Goal: Register for event/course: Sign up to attend an event or enroll in a course

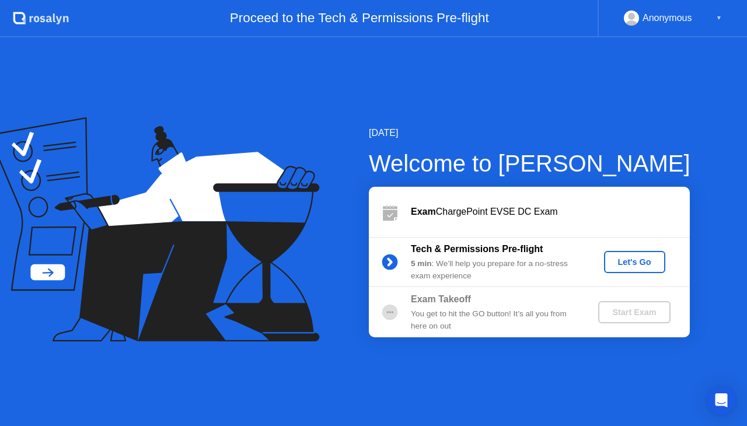
click at [639, 260] on div "Let's Go" at bounding box center [635, 261] width 52 height 9
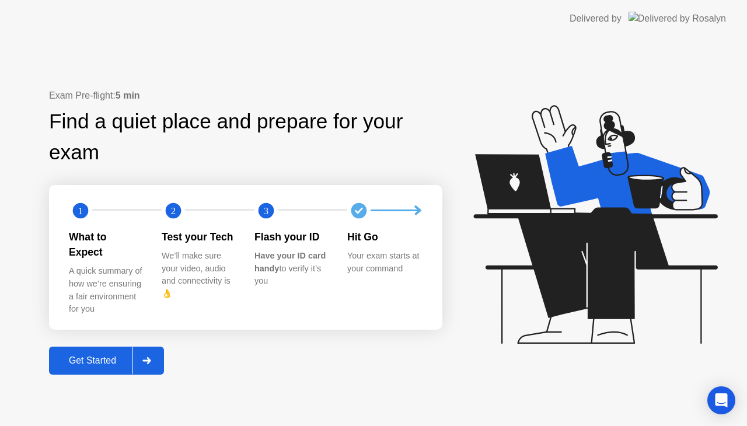
click at [96, 355] on div "Get Started" at bounding box center [93, 360] width 80 height 11
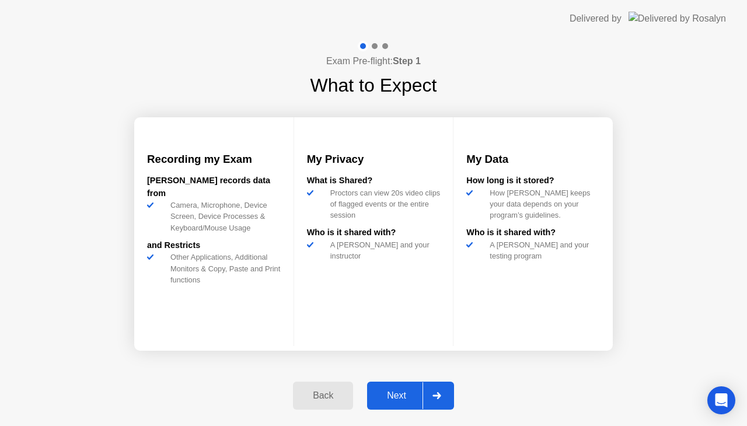
click at [400, 396] on div "Next" at bounding box center [397, 395] width 52 height 11
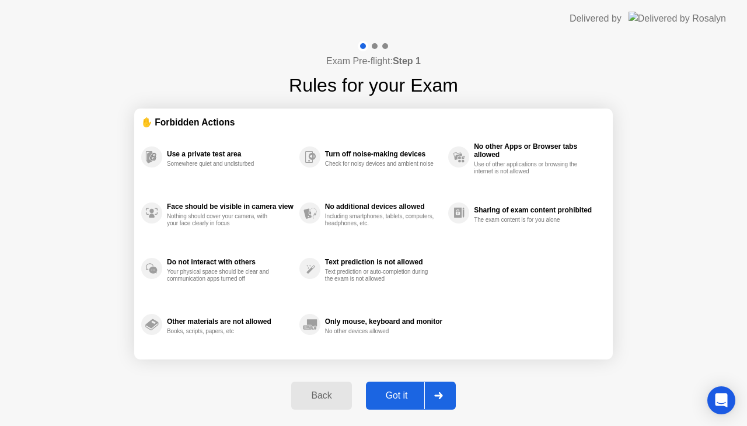
click at [400, 396] on div "Got it" at bounding box center [396, 395] width 55 height 11
select select "**********"
select select "*******"
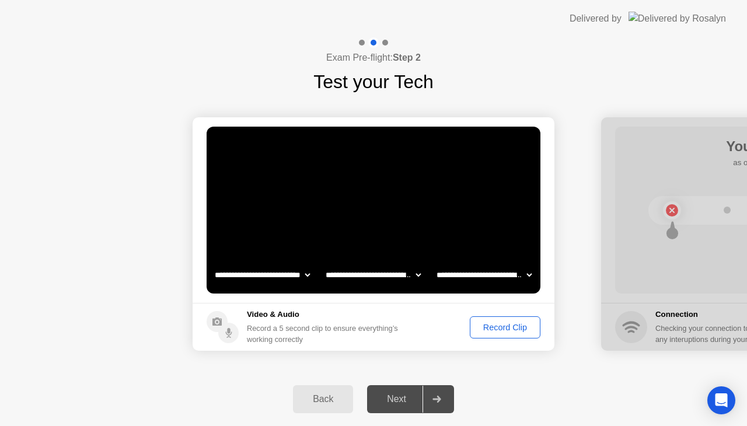
click at [511, 326] on div "Record Clip" at bounding box center [505, 327] width 62 height 9
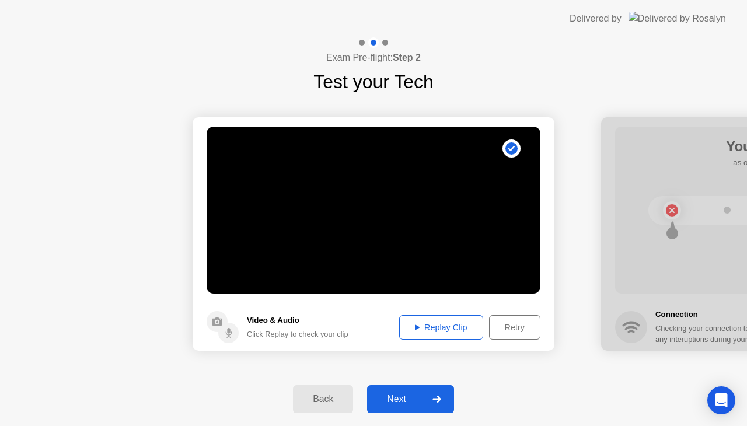
click at [410, 399] on div "Next" at bounding box center [397, 399] width 52 height 11
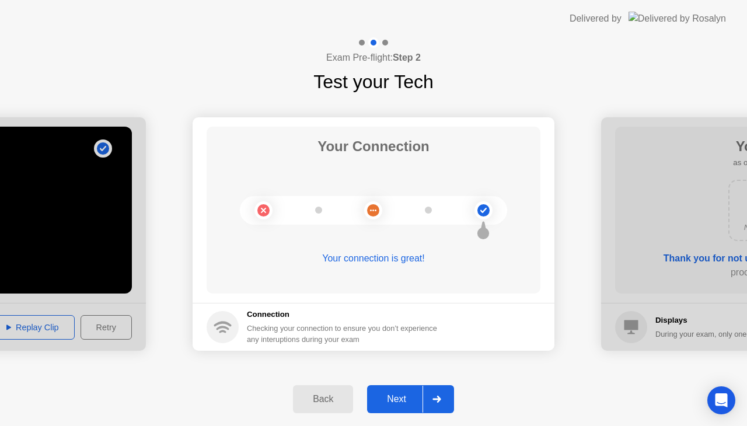
click at [410, 399] on div "Next" at bounding box center [397, 399] width 52 height 11
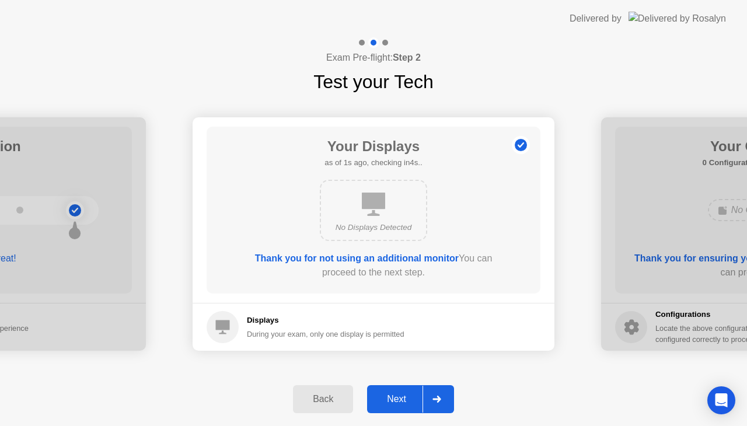
click at [410, 399] on div "Next" at bounding box center [397, 399] width 52 height 11
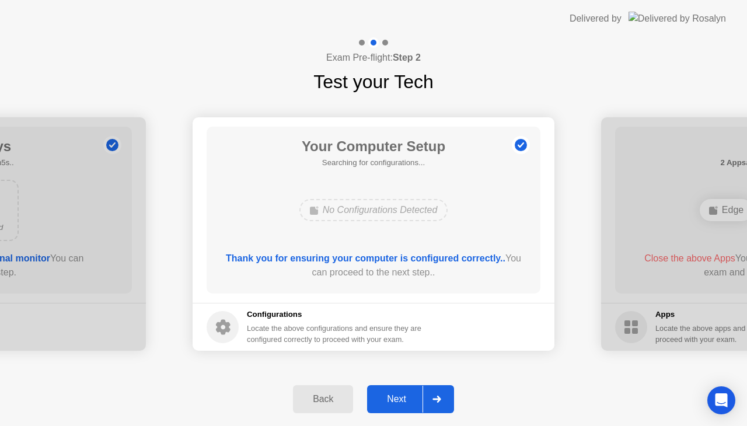
click at [410, 399] on div "Next" at bounding box center [397, 399] width 52 height 11
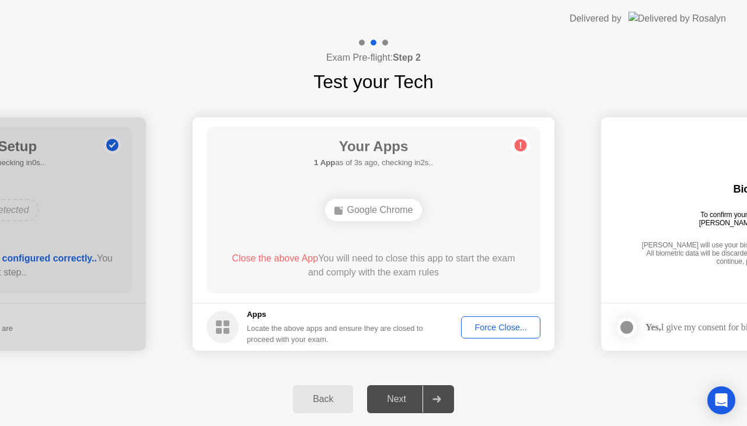
click at [484, 324] on div "Force Close..." at bounding box center [500, 327] width 71 height 9
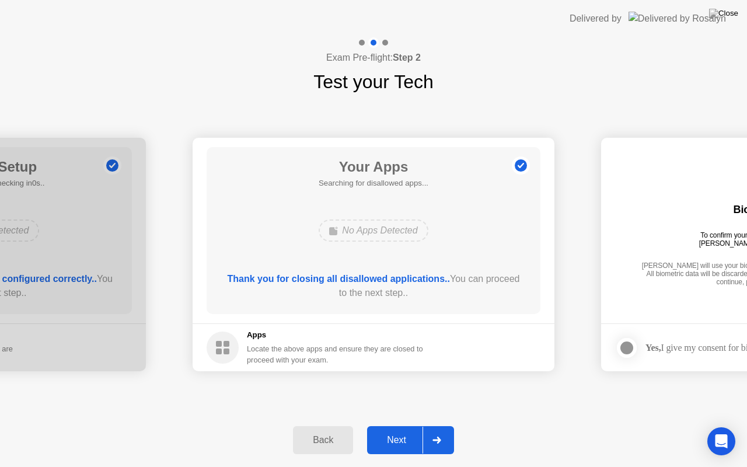
click at [399, 425] on div "Next" at bounding box center [397, 440] width 52 height 11
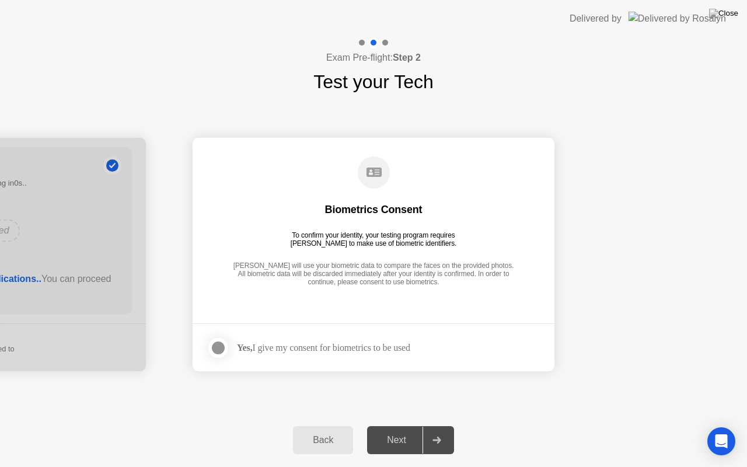
click at [217, 351] on div at bounding box center [218, 348] width 14 height 14
click at [396, 425] on div "Next" at bounding box center [397, 440] width 52 height 11
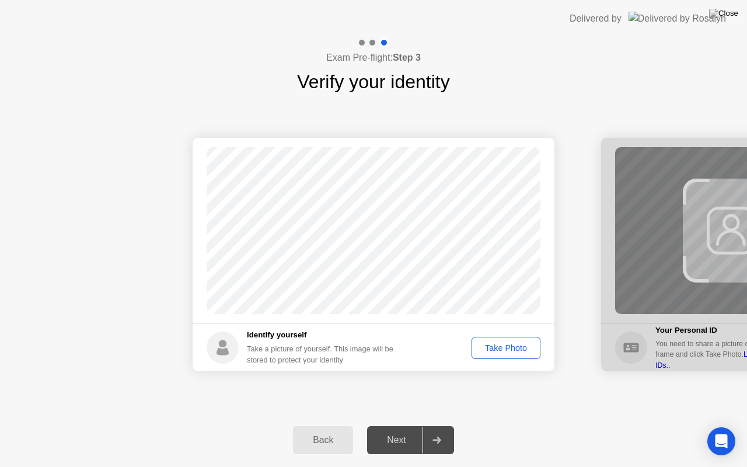
click at [502, 352] on div "Take Photo" at bounding box center [506, 347] width 61 height 9
click at [502, 352] on div "Retake" at bounding box center [514, 347] width 46 height 9
click at [502, 352] on div "Take Photo" at bounding box center [506, 347] width 61 height 9
click at [407, 425] on button "Next" at bounding box center [410, 440] width 87 height 28
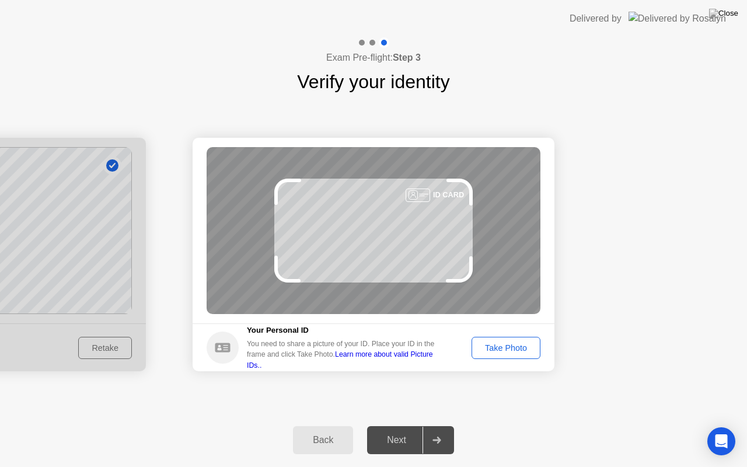
click at [522, 343] on div "Take Photo" at bounding box center [506, 347] width 61 height 9
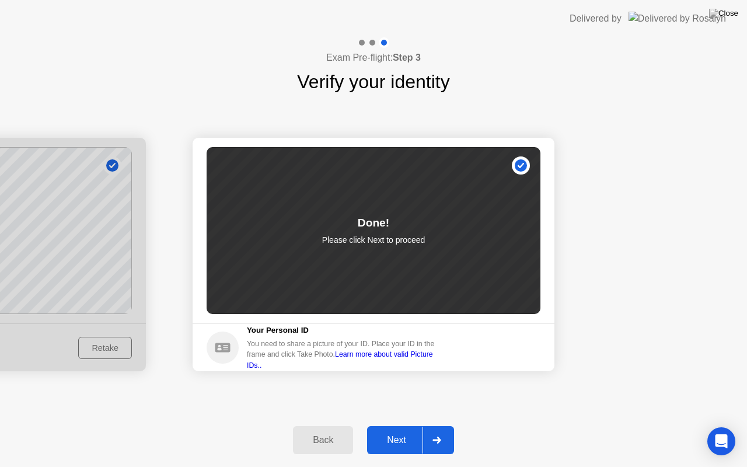
click at [402, 425] on div "Next" at bounding box center [397, 440] width 52 height 11
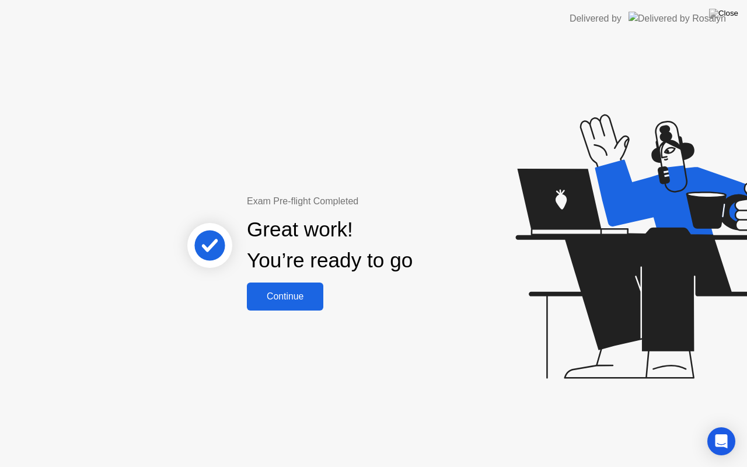
click at [287, 303] on button "Continue" at bounding box center [285, 296] width 76 height 28
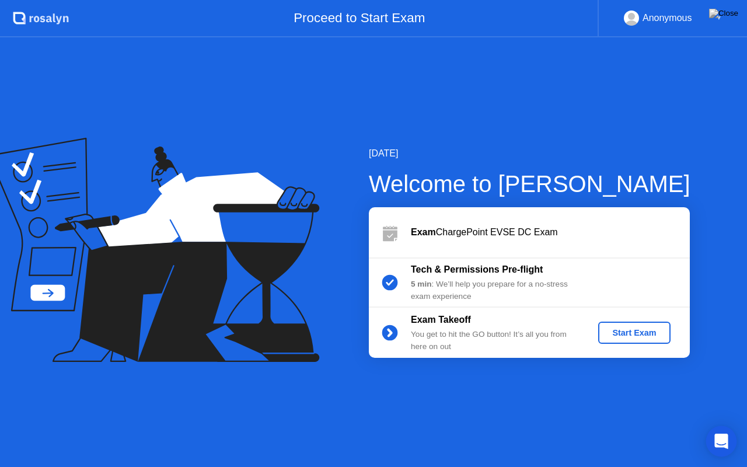
click at [717, 425] on icon "Open Intercom Messenger" at bounding box center [720, 441] width 13 height 15
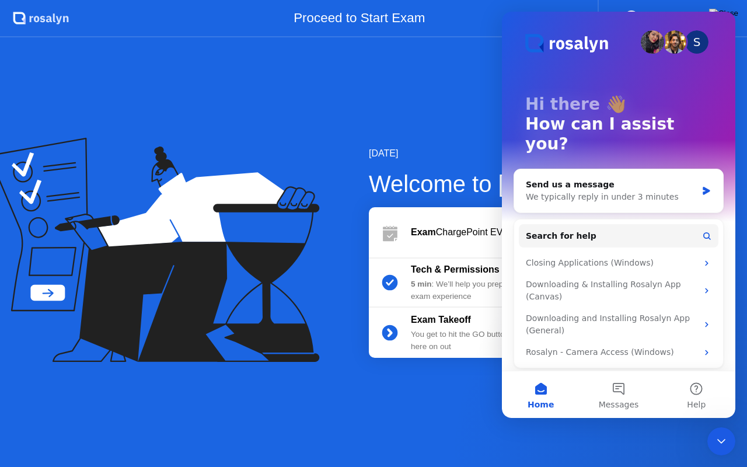
drag, startPoint x: 1424, startPoint y: 866, endPoint x: 715, endPoint y: 439, distance: 827.2
click at [715, 425] on icon "Close Intercom Messenger" at bounding box center [721, 441] width 14 height 14
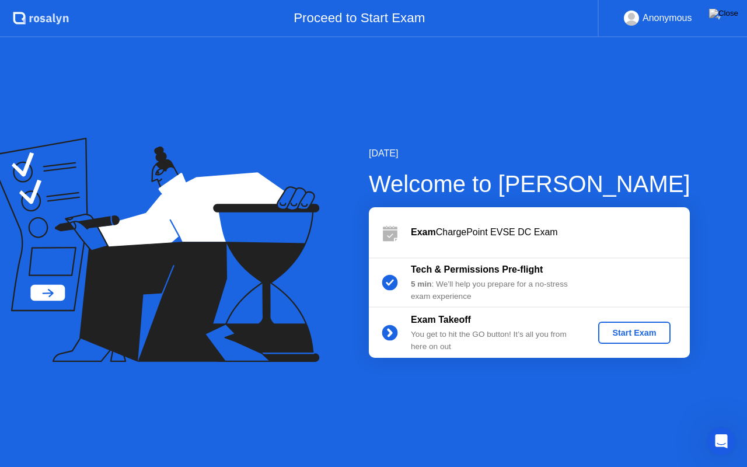
click at [643, 329] on div "Start Exam" at bounding box center [634, 332] width 62 height 9
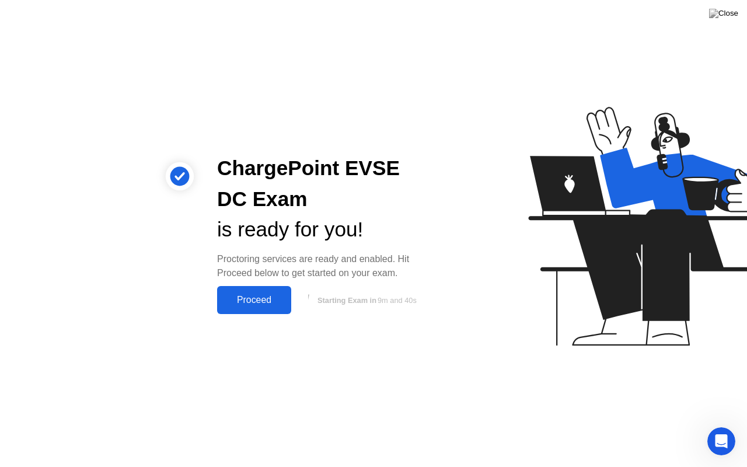
click at [258, 301] on div "Proceed" at bounding box center [254, 300] width 67 height 11
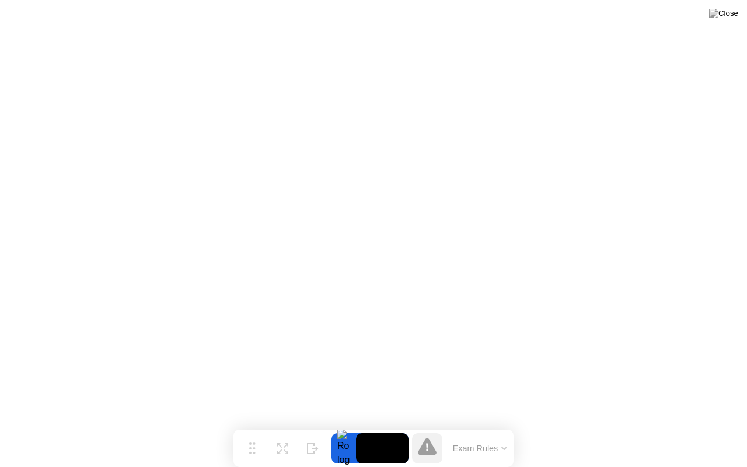
click at [505, 425] on icon at bounding box center [504, 448] width 6 height 4
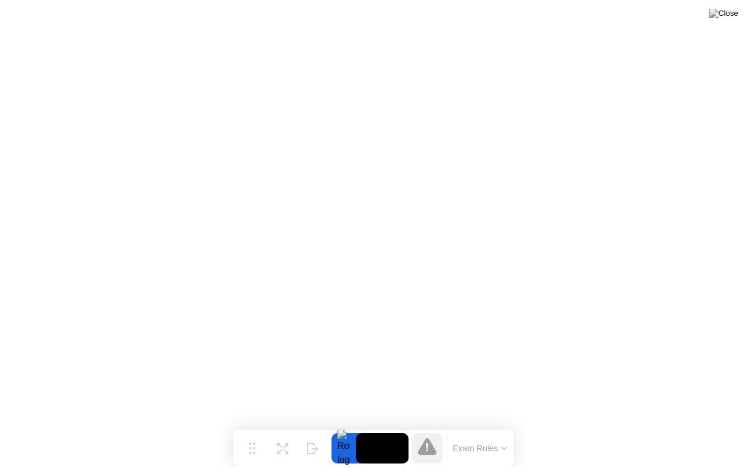
click at [428, 425] on icon at bounding box center [427, 446] width 19 height 17
click at [732, 13] on img at bounding box center [723, 13] width 29 height 9
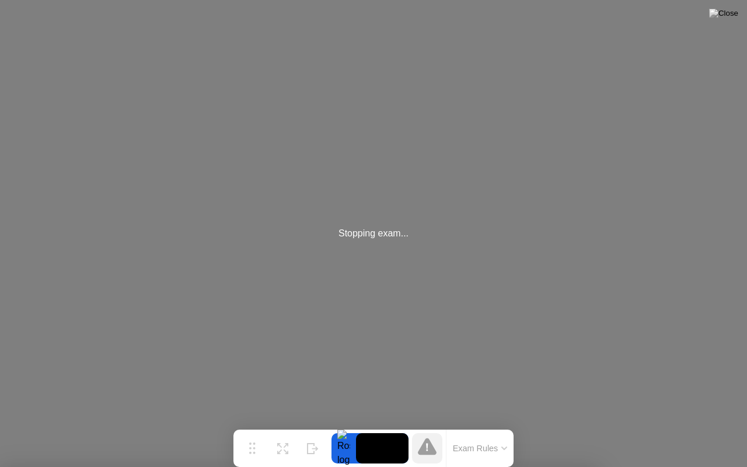
click at [729, 15] on img at bounding box center [723, 13] width 29 height 9
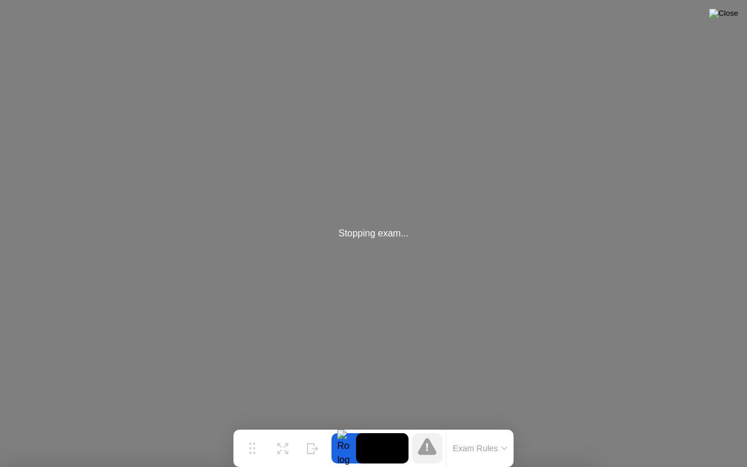
click at [729, 15] on img at bounding box center [723, 13] width 29 height 9
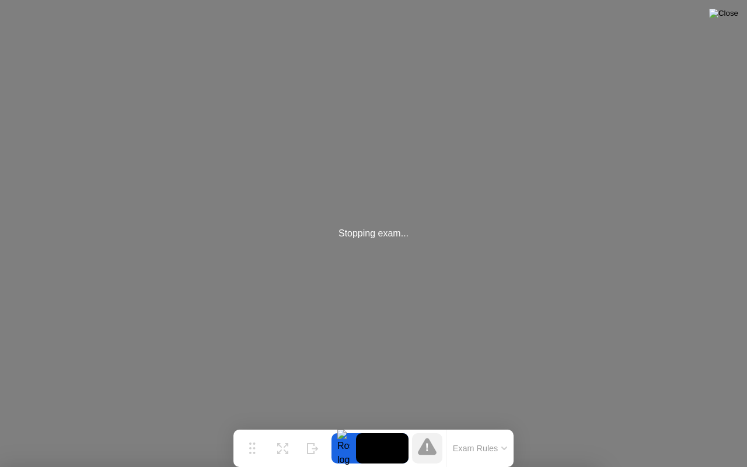
click at [729, 15] on img at bounding box center [723, 13] width 29 height 9
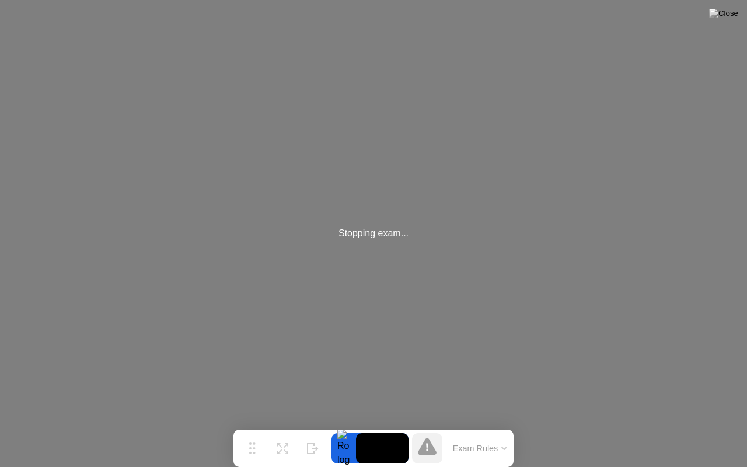
click at [417, 264] on div "Stopping exam..." at bounding box center [373, 233] width 747 height 467
click at [495, 425] on div "Exam Rules" at bounding box center [480, 447] width 68 height 37
click at [502, 425] on button "Exam Rules" at bounding box center [480, 448] width 62 height 11
